Goal: Information Seeking & Learning: Learn about a topic

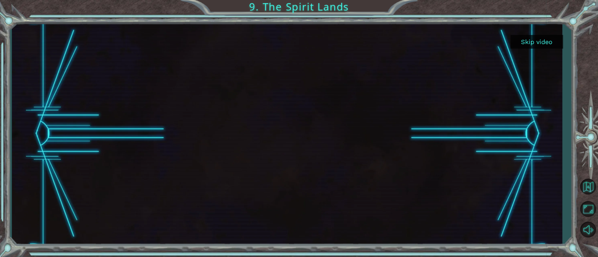
click at [528, 40] on button "Skip video" at bounding box center [536, 42] width 53 height 14
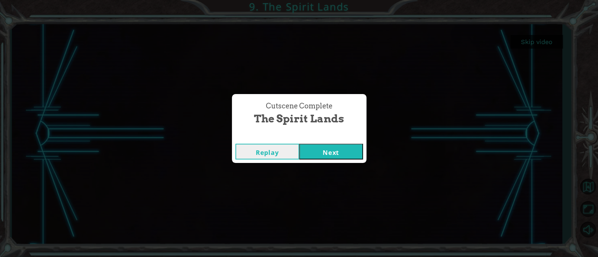
click at [342, 154] on button "Next" at bounding box center [331, 152] width 64 height 16
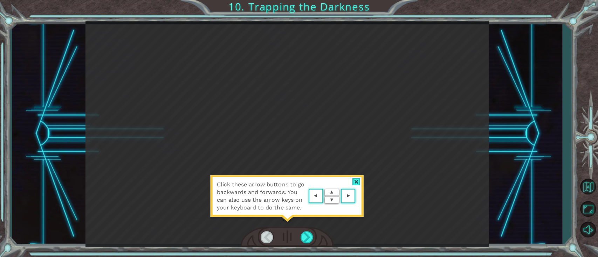
click at [357, 179] on div at bounding box center [356, 182] width 8 height 7
